Goal: Task Accomplishment & Management: Use online tool/utility

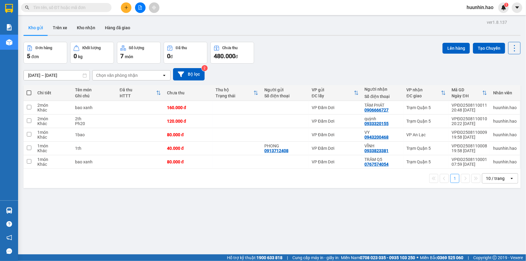
drag, startPoint x: 30, startPoint y: 95, endPoint x: 33, endPoint y: 91, distance: 4.5
click at [30, 94] on span at bounding box center [29, 92] width 5 height 5
click at [29, 90] on input "checkbox" at bounding box center [29, 90] width 0 height 0
checkbox input "true"
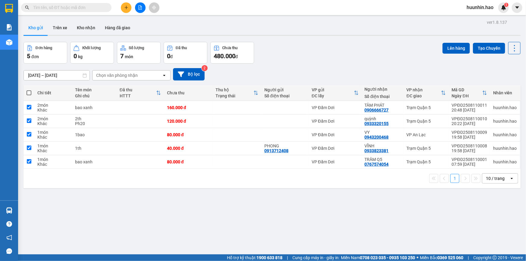
checkbox input "true"
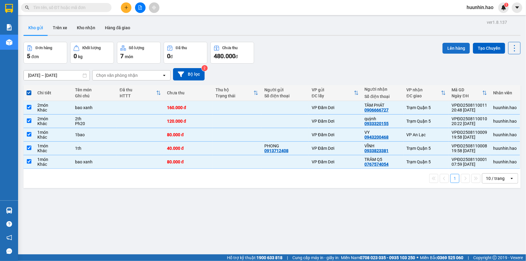
click at [454, 50] on button "Lên hàng" at bounding box center [456, 48] width 27 height 11
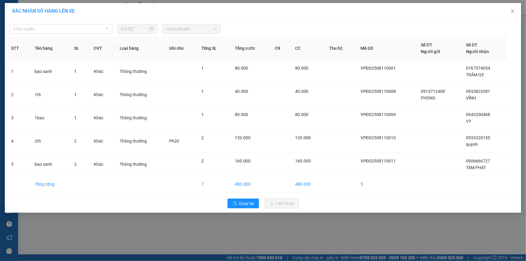
drag, startPoint x: 69, startPoint y: 28, endPoint x: 67, endPoint y: 49, distance: 21.2
click at [69, 27] on span "Chọn tuyến" at bounding box center [61, 28] width 96 height 9
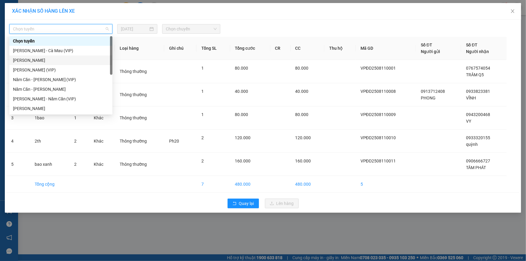
drag, startPoint x: 65, startPoint y: 61, endPoint x: 69, endPoint y: 49, distance: 12.9
click at [66, 59] on div "[PERSON_NAME]" at bounding box center [61, 60] width 96 height 7
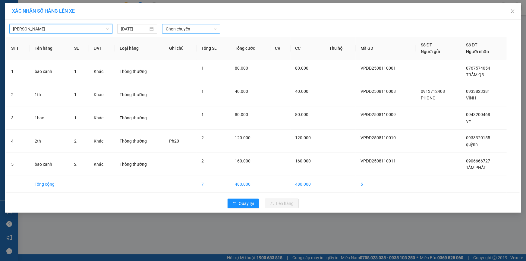
click at [208, 30] on span "Chọn chuyến" at bounding box center [191, 28] width 51 height 9
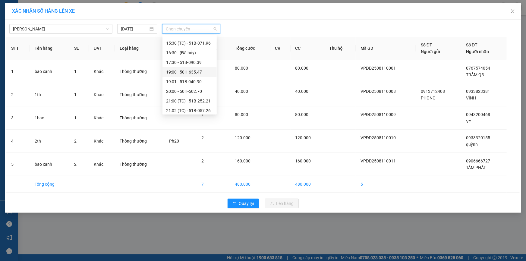
scroll to position [55, 0]
click at [193, 84] on div "20:00 - 50H-502.70" at bounding box center [189, 83] width 47 height 7
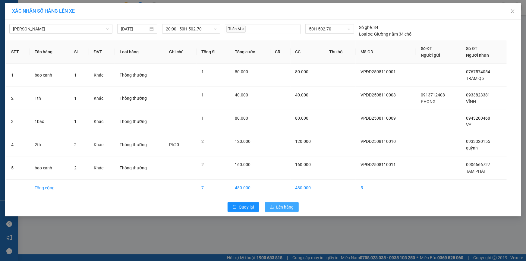
drag, startPoint x: 283, startPoint y: 205, endPoint x: 281, endPoint y: 199, distance: 6.3
click at [282, 205] on span "Lên hàng" at bounding box center [284, 207] width 17 height 7
